Goal: Task Accomplishment & Management: Use online tool/utility

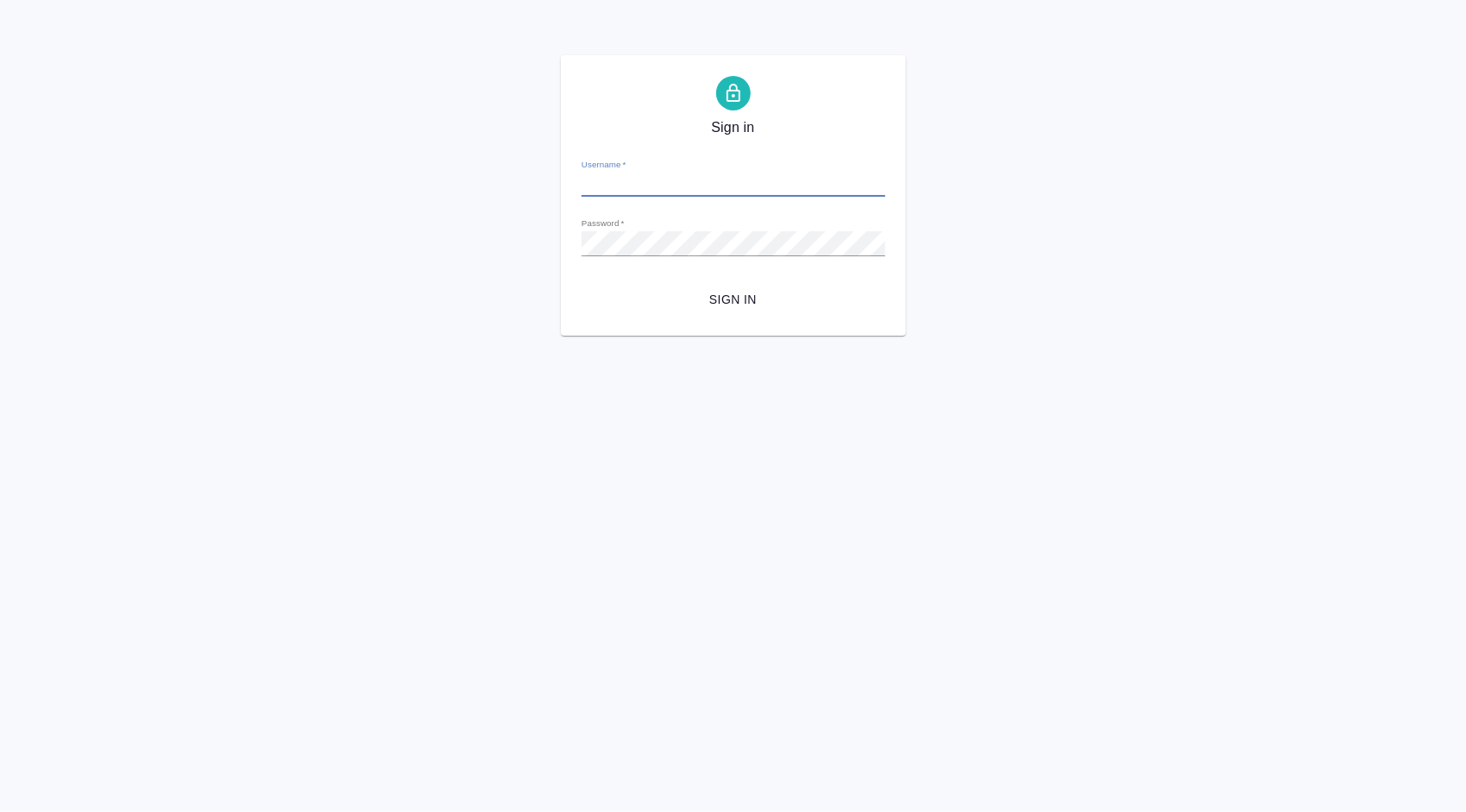
type input "[PERSON_NAME][EMAIL_ADDRESS][DOMAIN_NAME]"
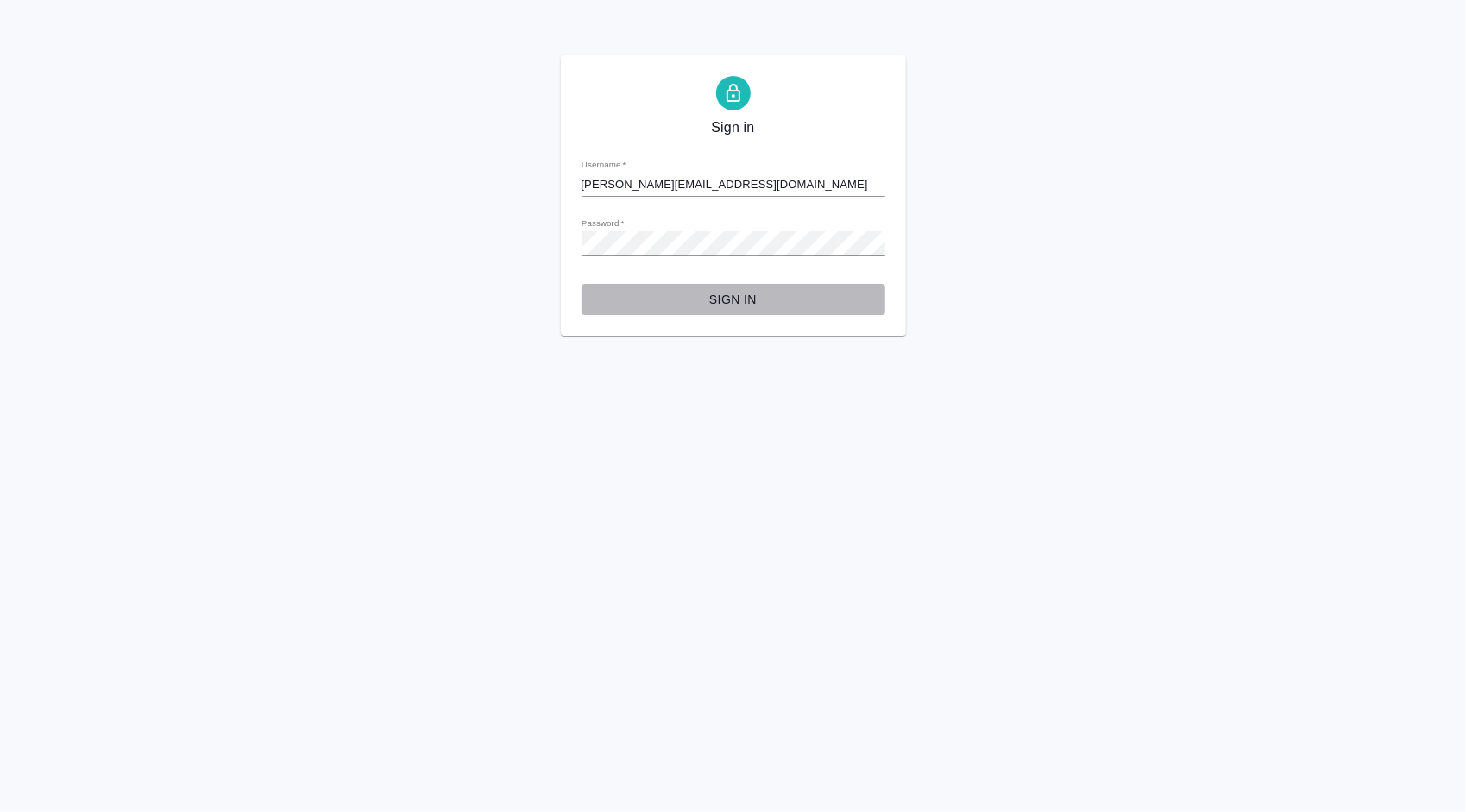
click at [716, 302] on span "Sign in" at bounding box center [733, 300] width 276 height 22
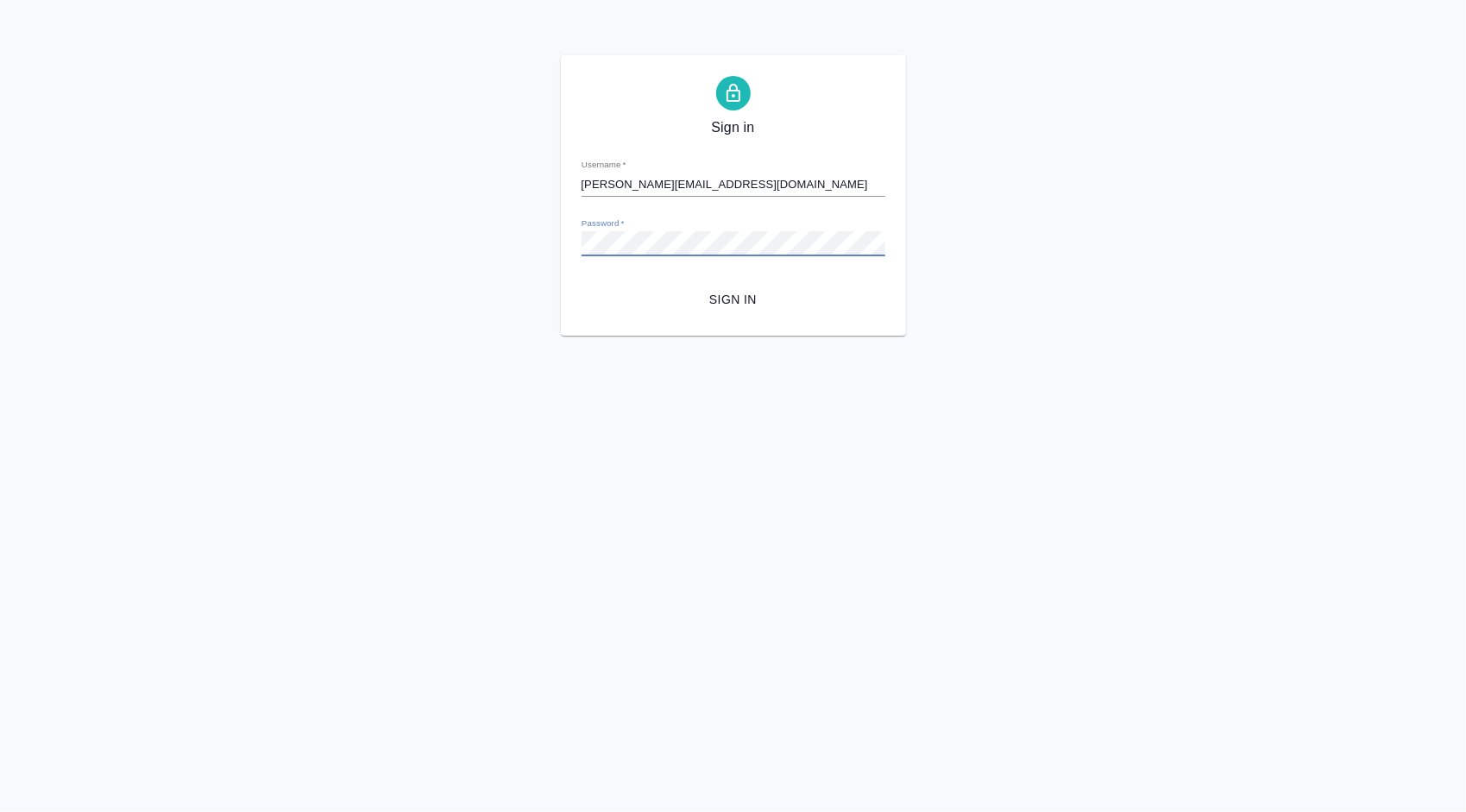
click at [581, 284] on button "Sign in" at bounding box center [733, 300] width 303 height 32
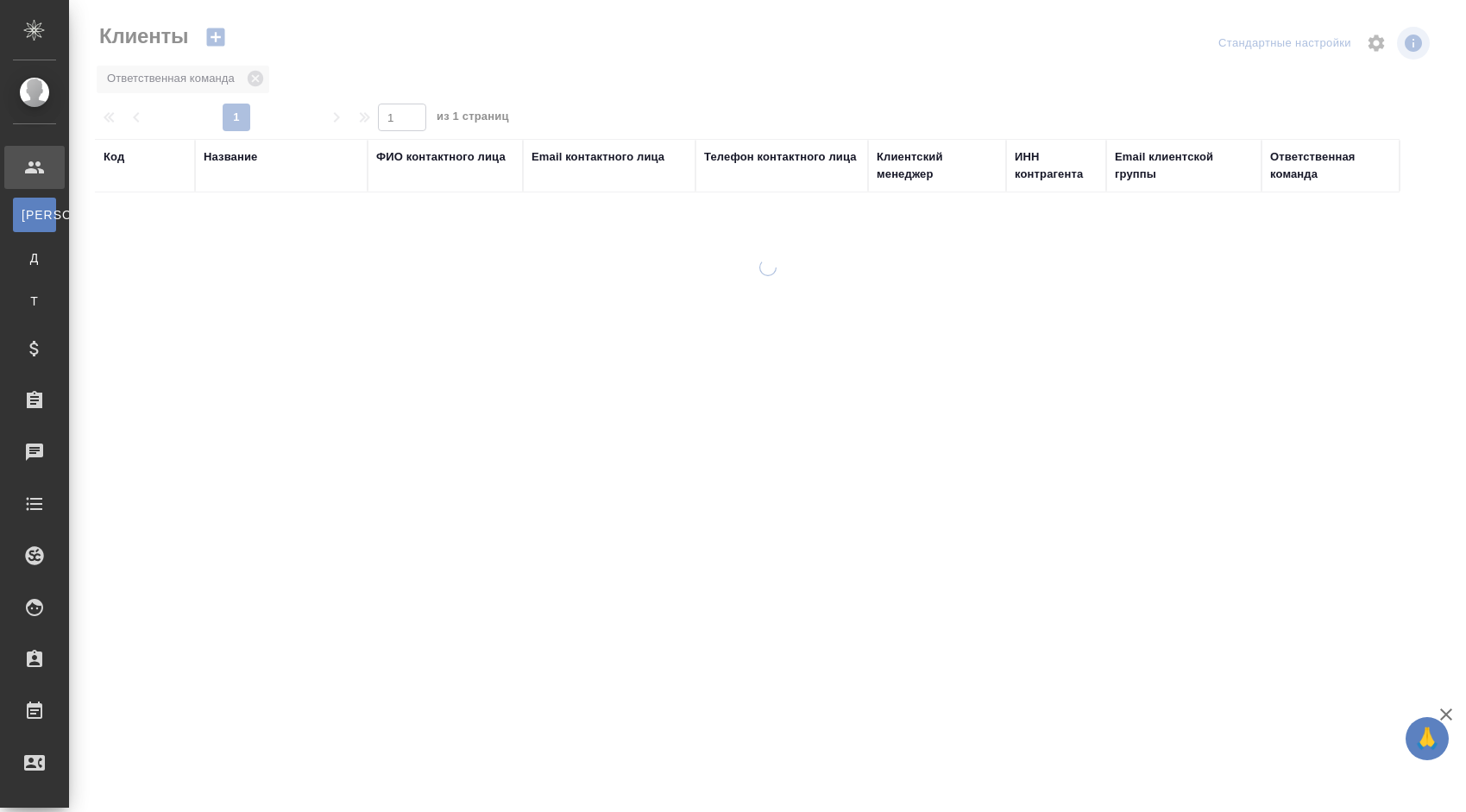
select select "RU"
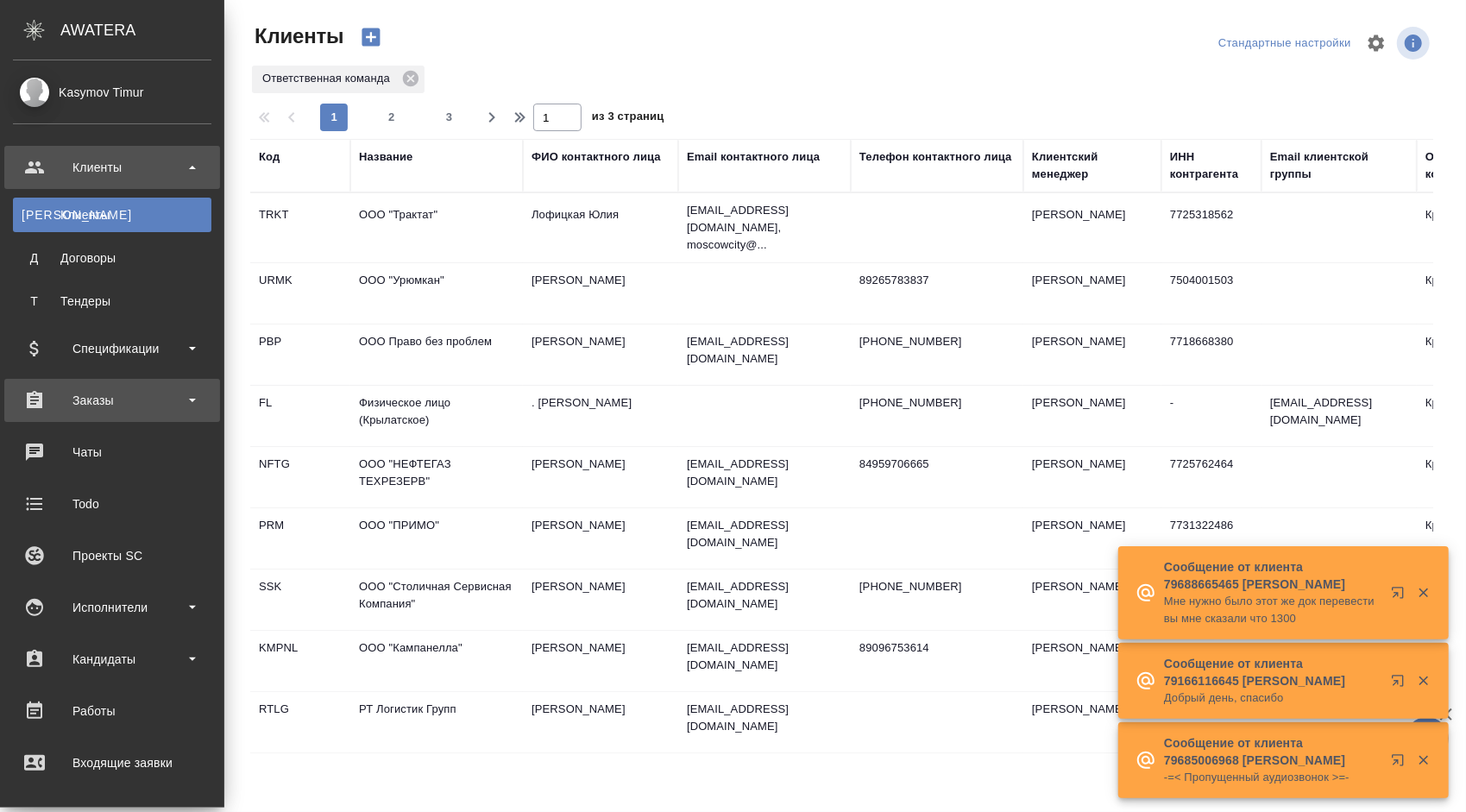
click at [158, 391] on div "Заказы" at bounding box center [112, 399] width 199 height 25
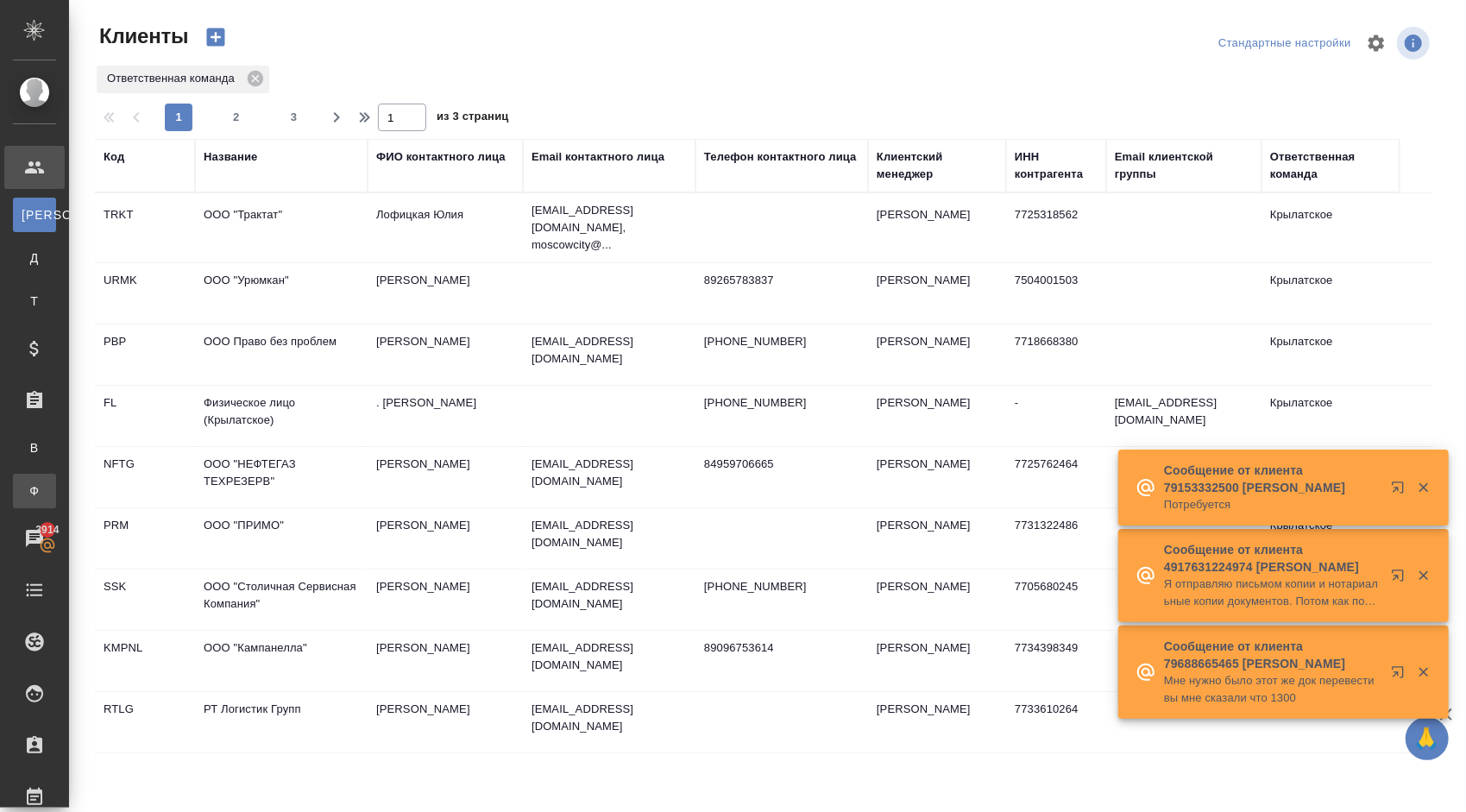
click at [57, 504] on link "Ф Заказы физ. лиц" at bounding box center [35, 491] width 43 height 35
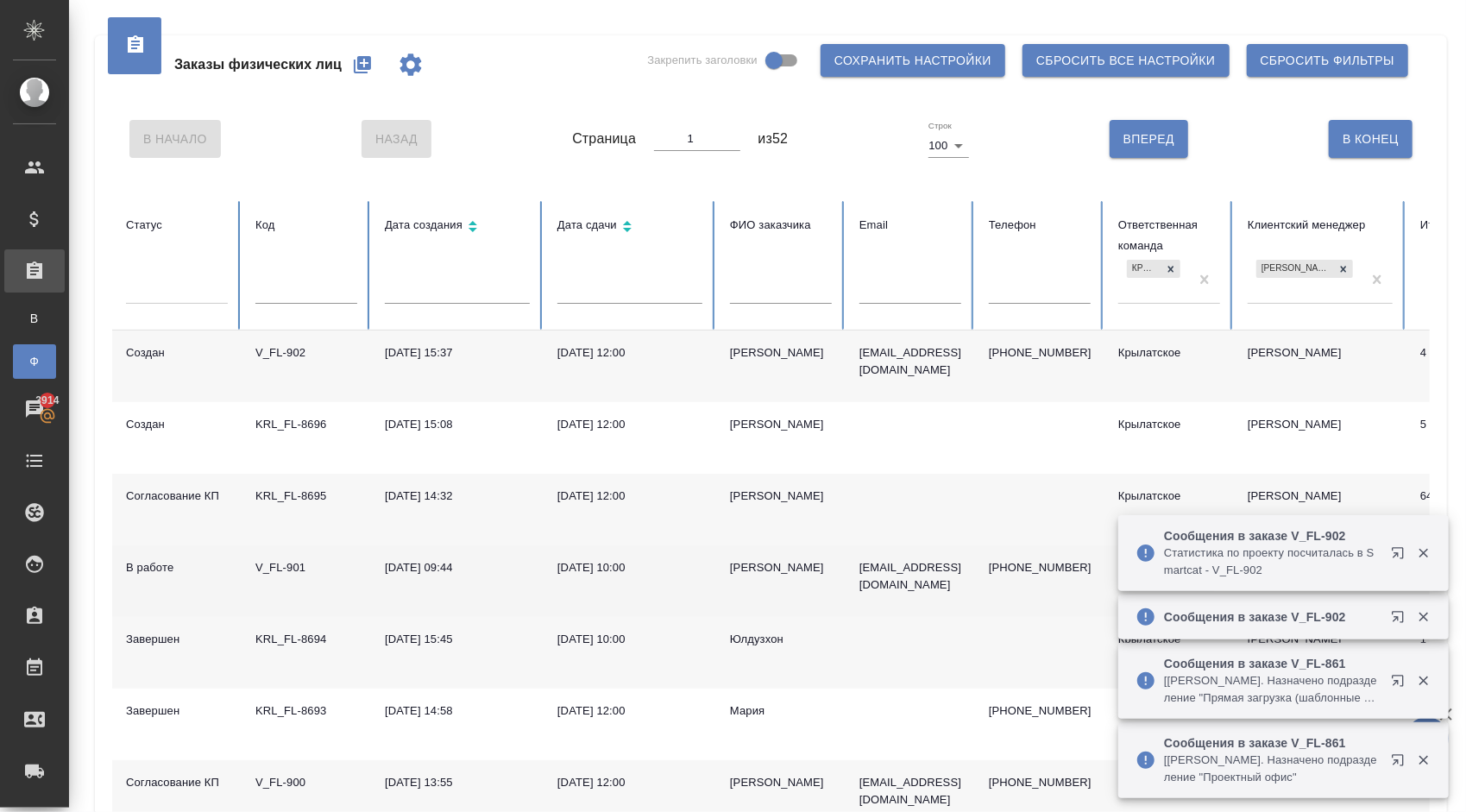
click at [757, 569] on div "[PERSON_NAME]" at bounding box center [781, 568] width 102 height 17
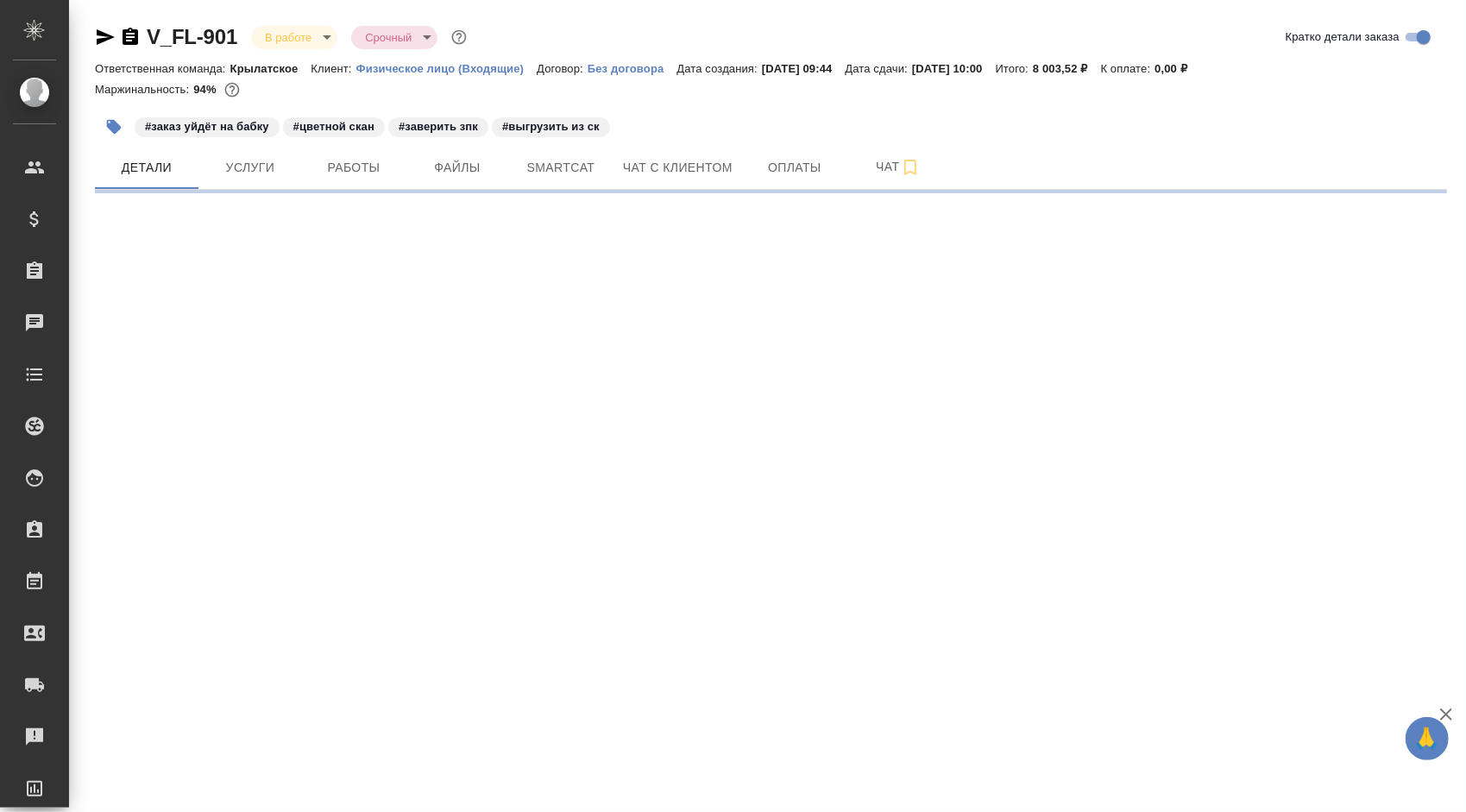
select select "RU"
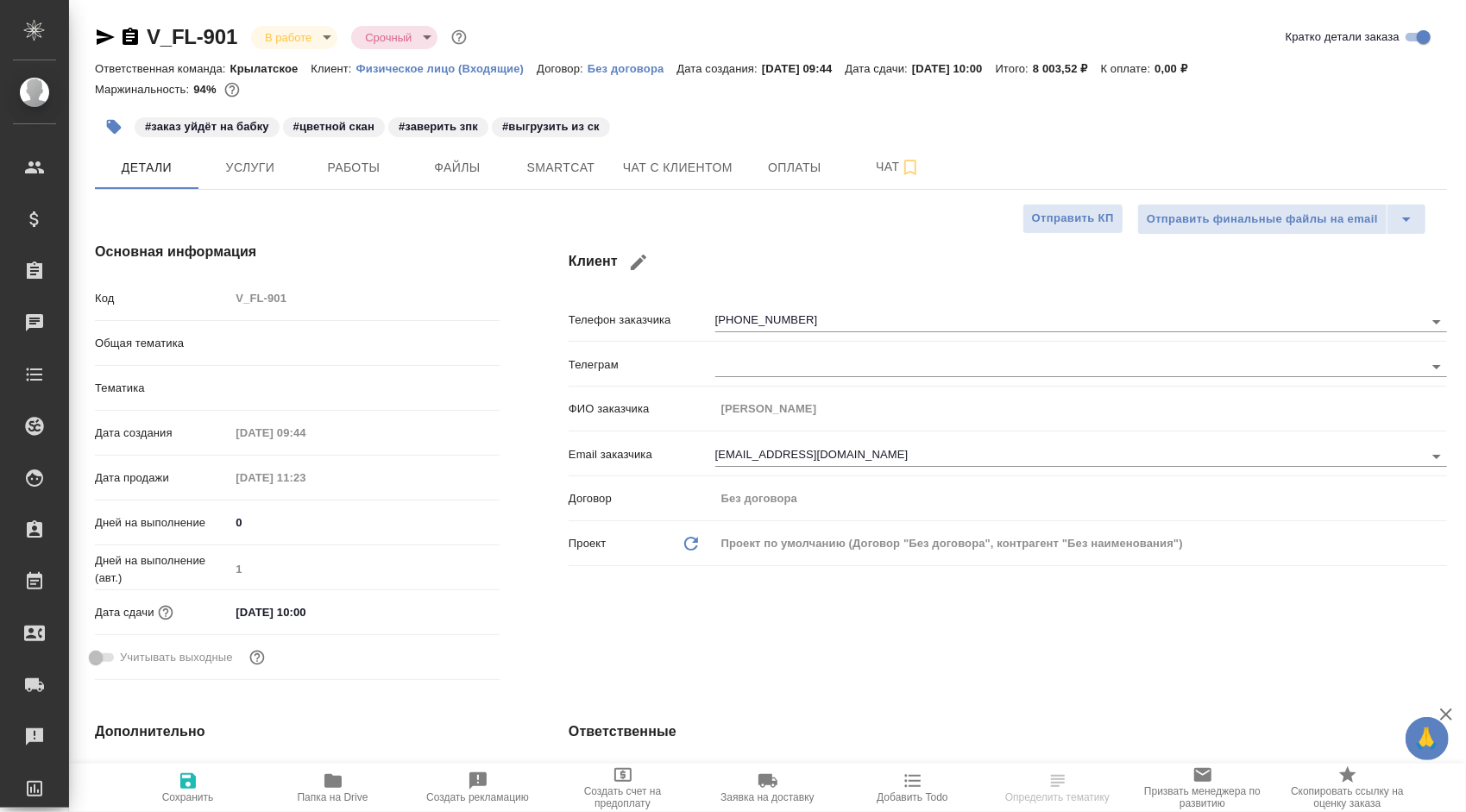
type textarea "x"
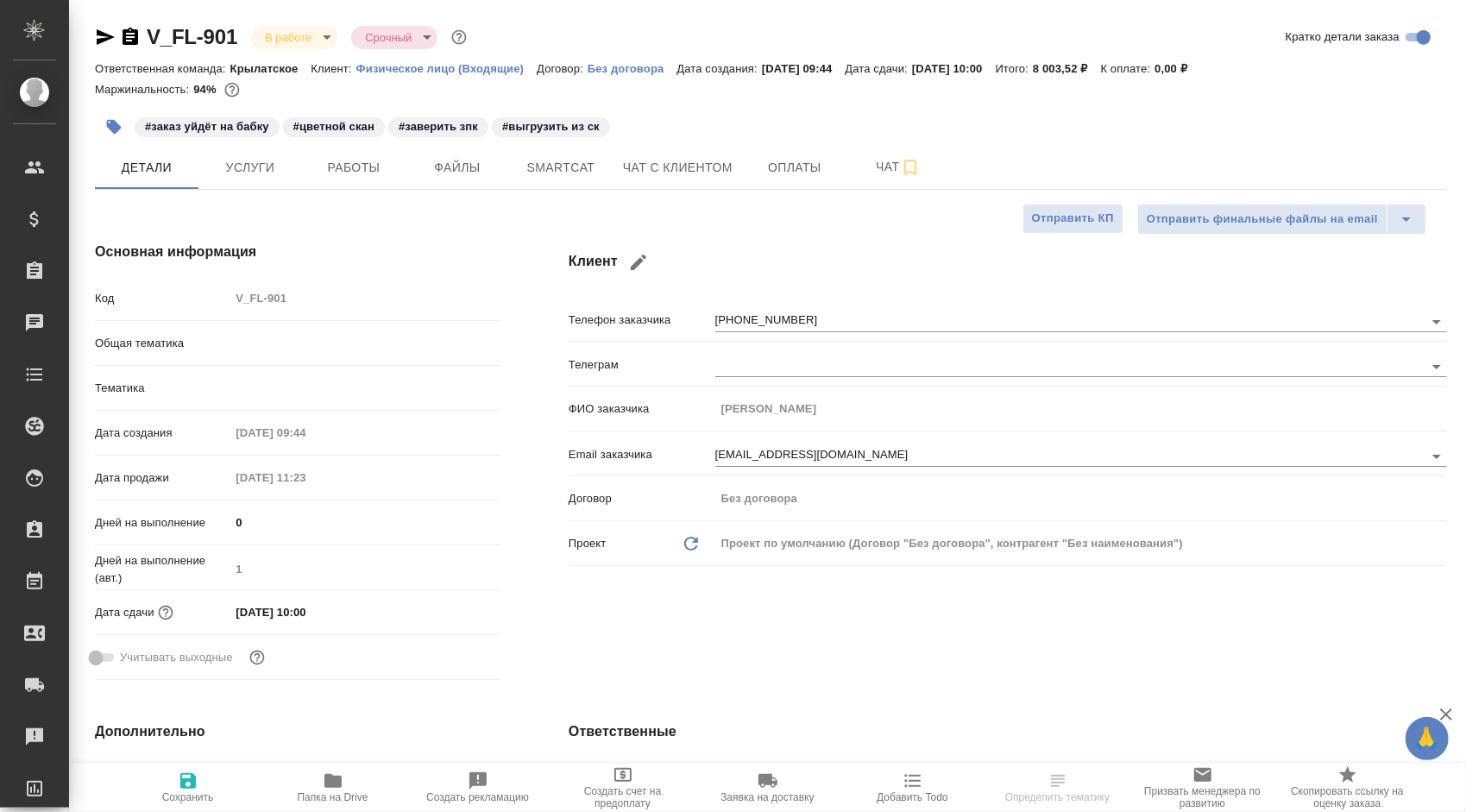
type textarea "x"
click at [358, 180] on button "Работы" at bounding box center [354, 168] width 104 height 43
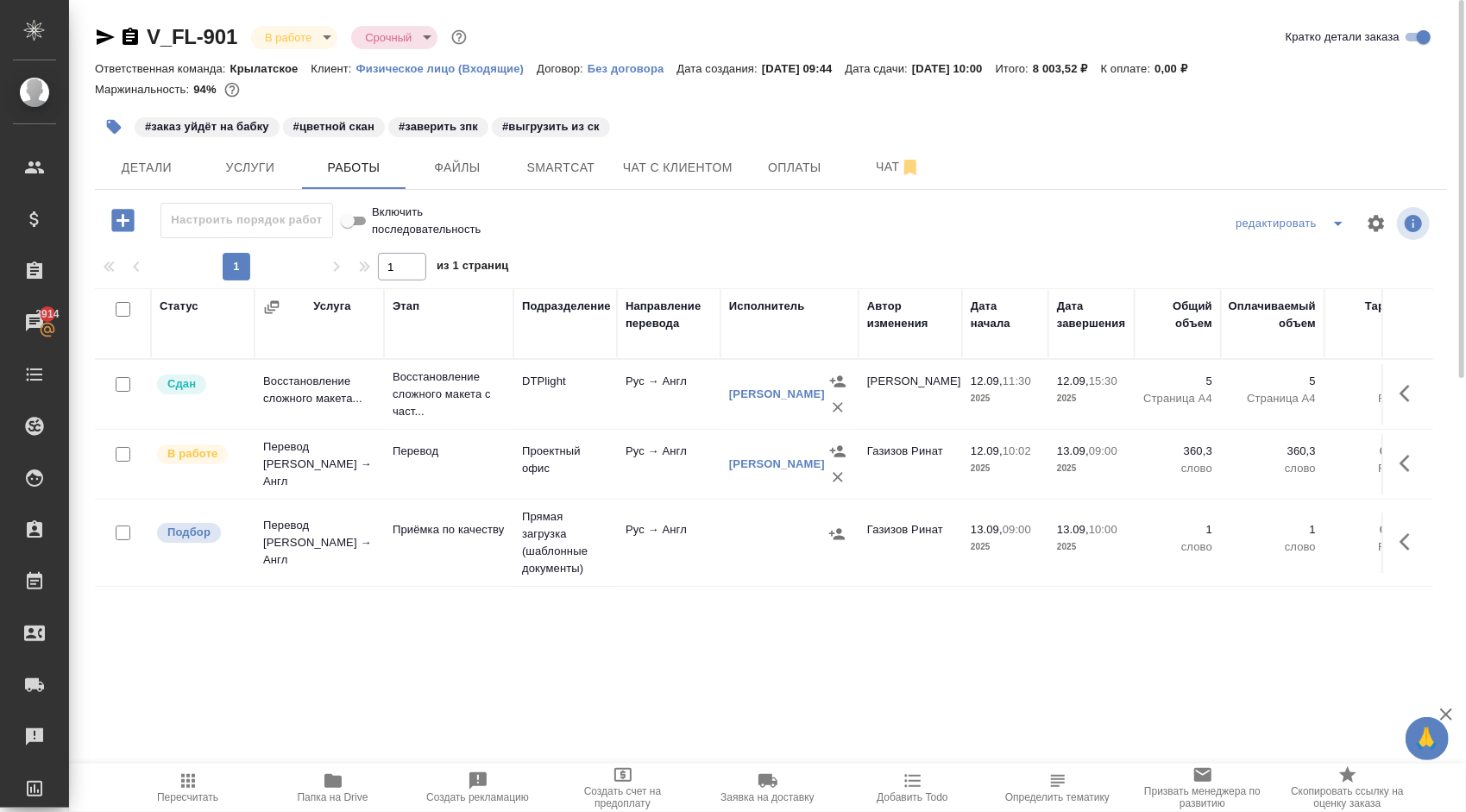
click at [175, 773] on span "Пересчитать" at bounding box center [188, 787] width 124 height 33
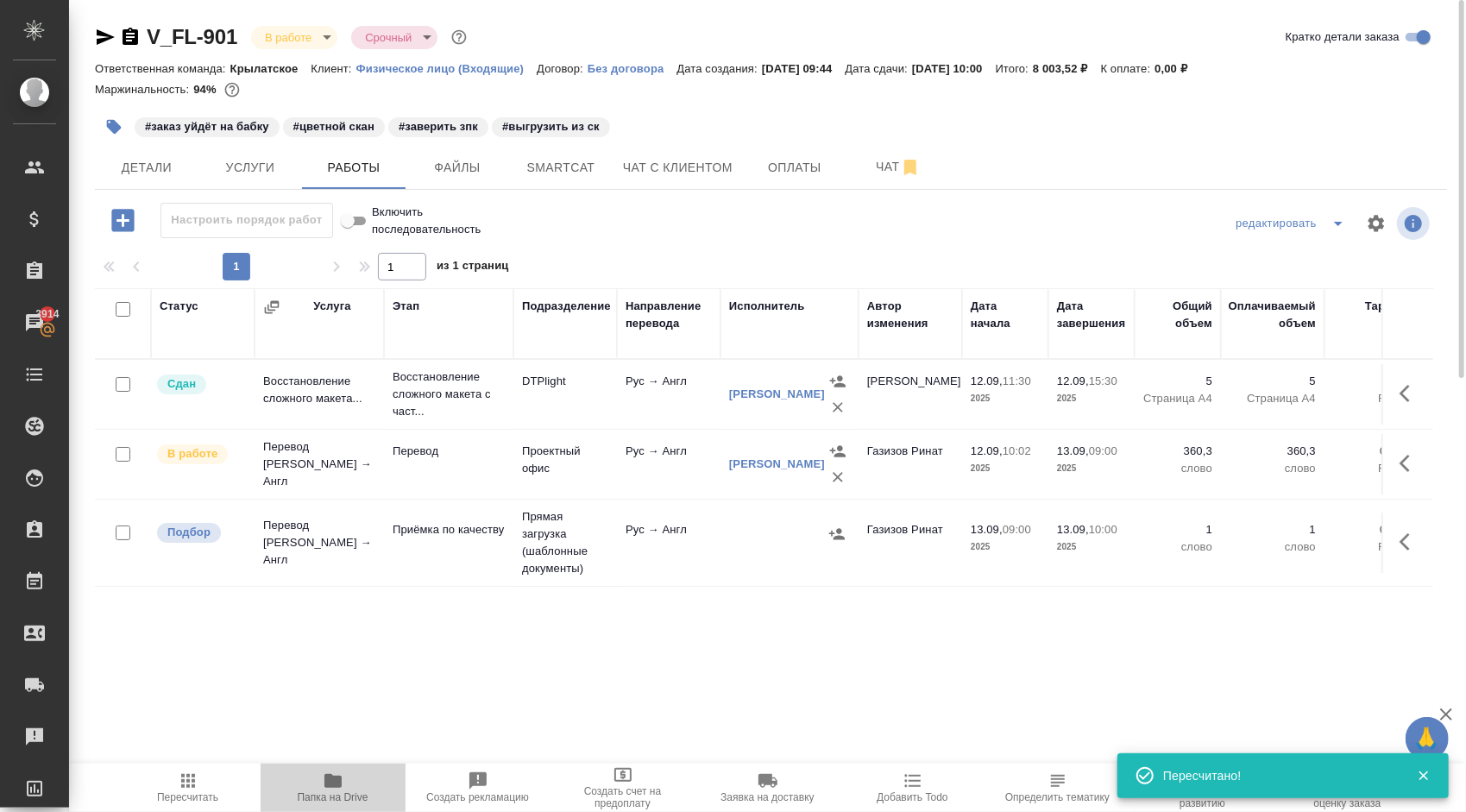
click at [351, 799] on span "Папка на Drive" at bounding box center [333, 797] width 71 height 12
click at [204, 774] on span "Пересчитать" at bounding box center [188, 787] width 124 height 33
